Goal: Transaction & Acquisition: Purchase product/service

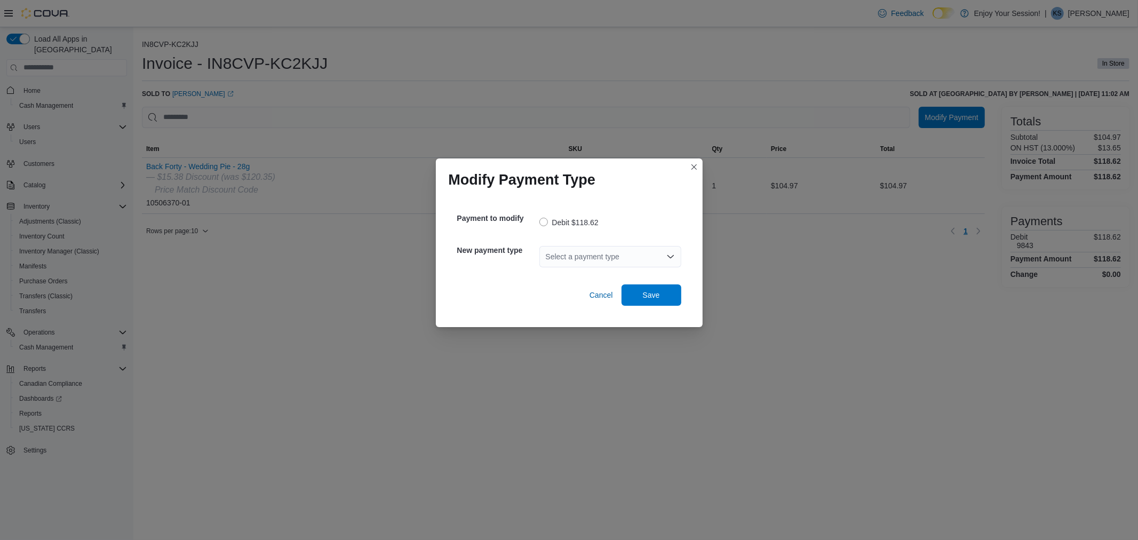
click at [589, 253] on div "Select a payment type" at bounding box center [610, 256] width 142 height 21
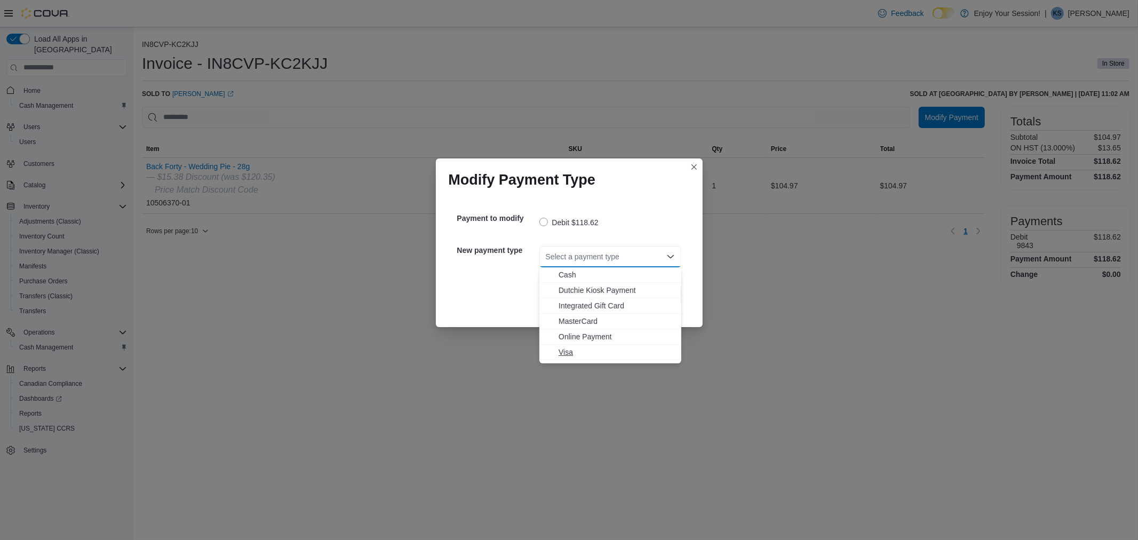
click at [581, 347] on span "Visa" at bounding box center [617, 352] width 116 height 11
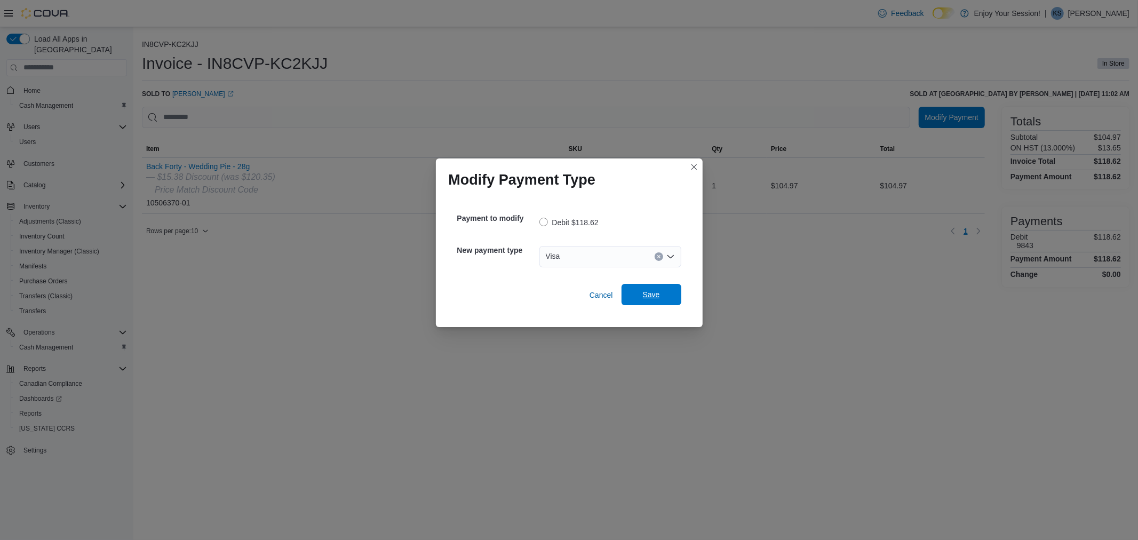
click at [664, 298] on span "Save" at bounding box center [651, 294] width 47 height 21
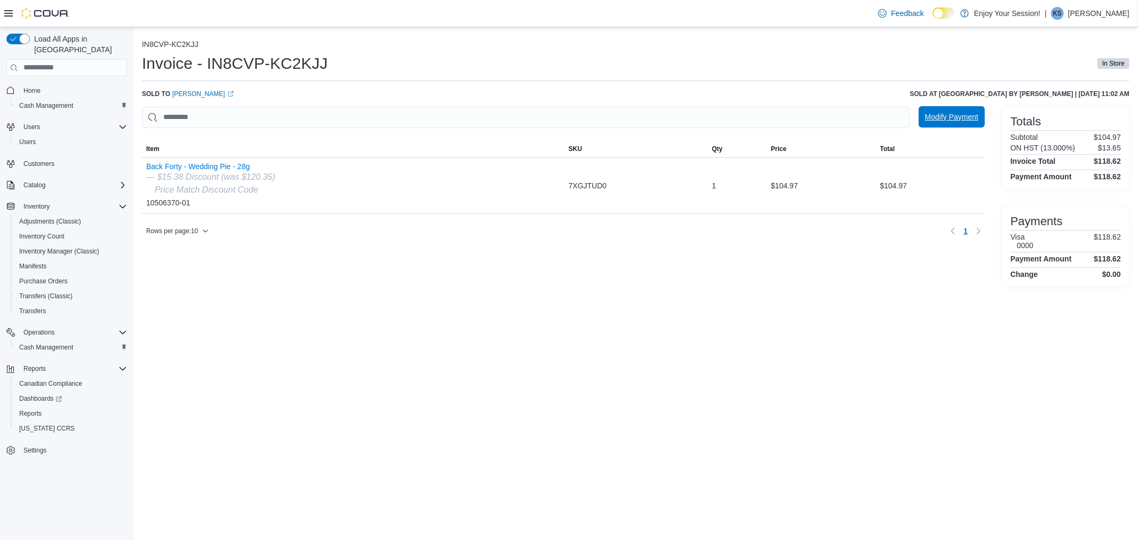
click at [947, 120] on span "Modify Payment" at bounding box center [951, 117] width 53 height 11
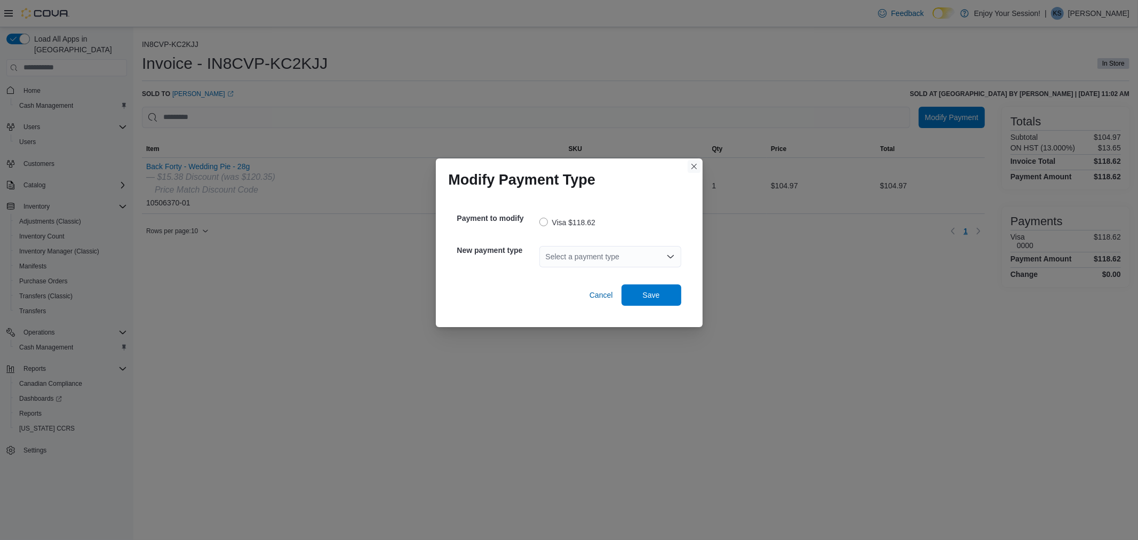
click at [688, 166] on button "Closes this modal window" at bounding box center [694, 166] width 13 height 13
click at [569, 261] on div "Select a payment type" at bounding box center [610, 256] width 142 height 21
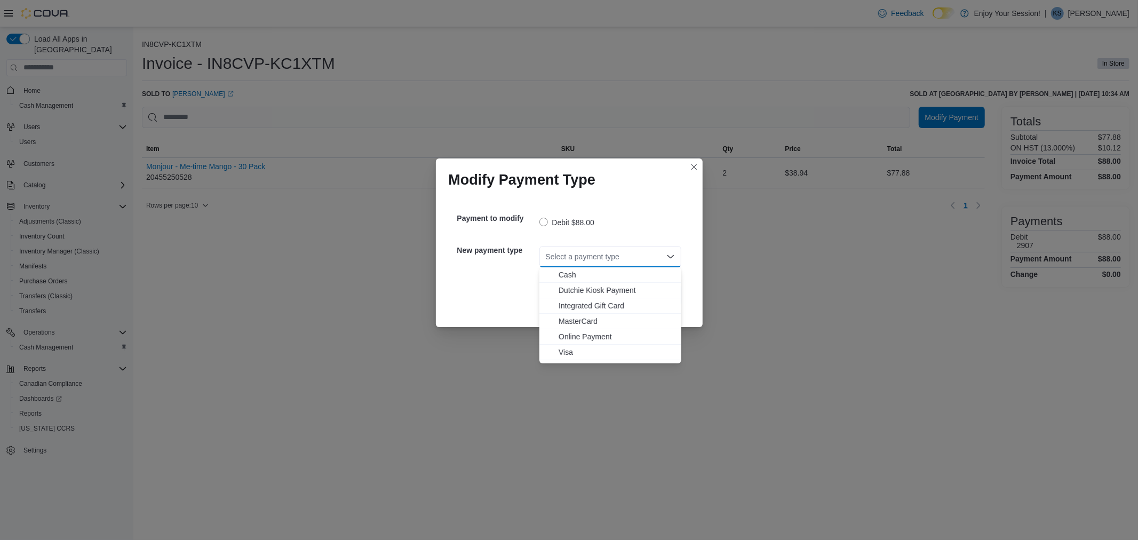
drag, startPoint x: 591, startPoint y: 349, endPoint x: 611, endPoint y: 334, distance: 24.8
click at [591, 349] on span "Visa" at bounding box center [617, 352] width 116 height 11
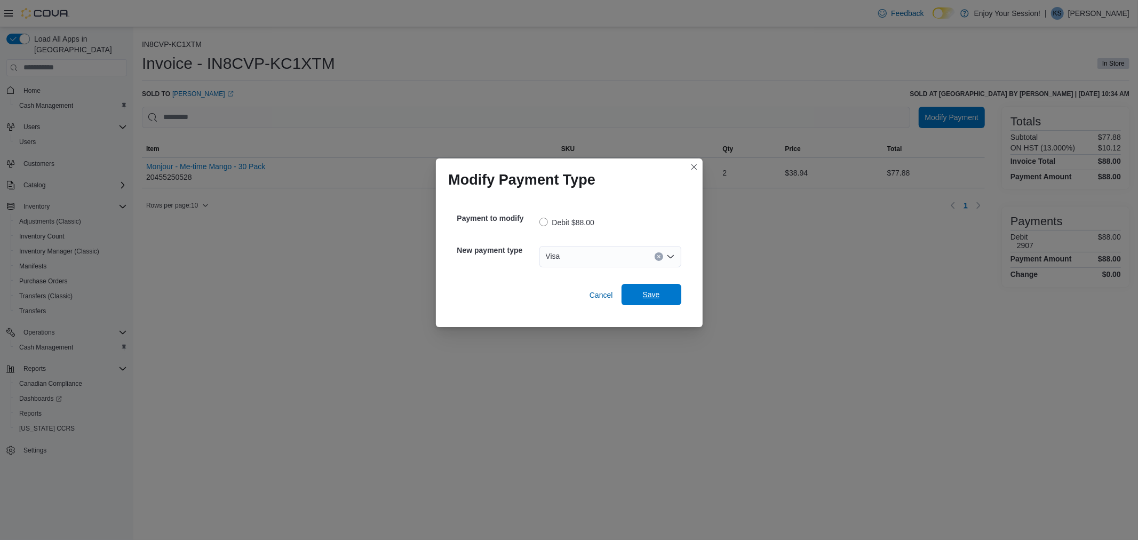
click at [649, 303] on span "Save" at bounding box center [651, 294] width 47 height 21
